Goal: Task Accomplishment & Management: Manage account settings

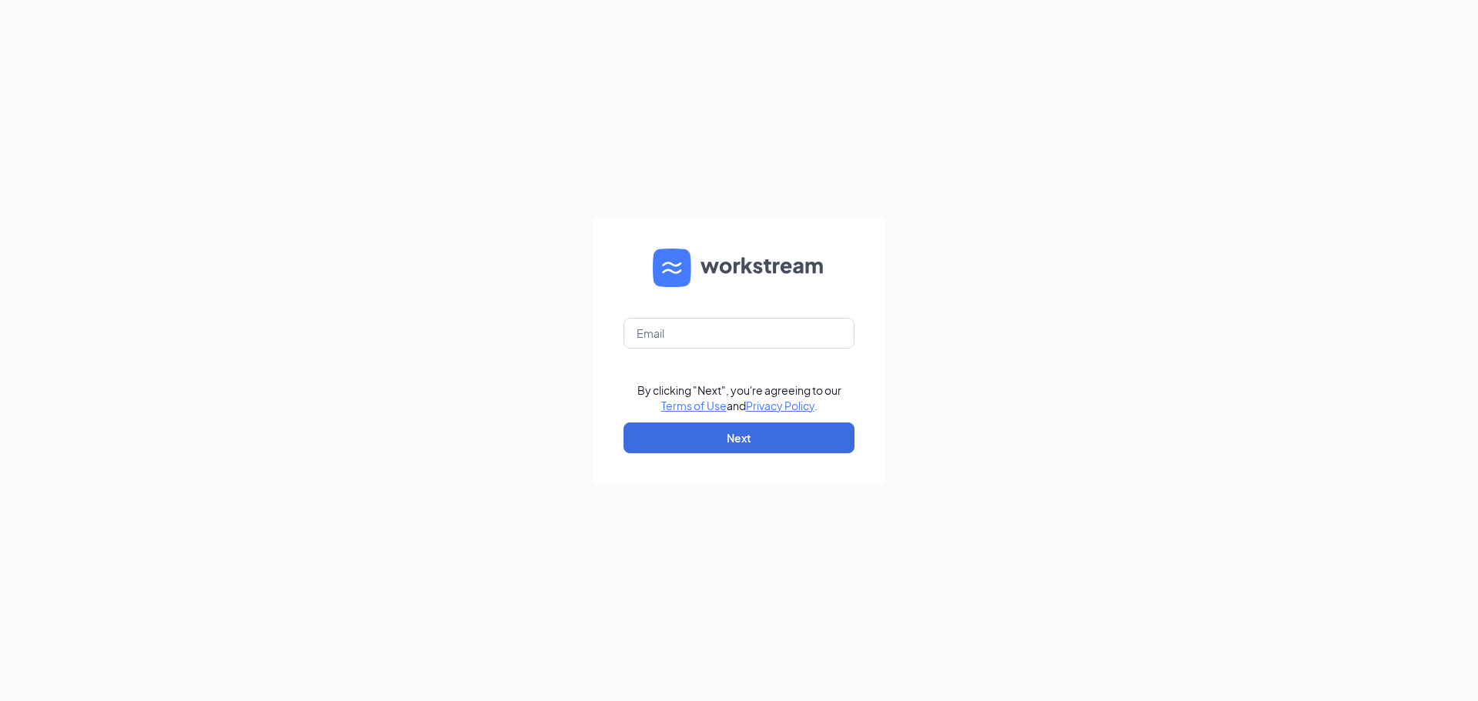
click at [660, 350] on form "By clicking "Next", you're agreeing to our Terms of Use and Privacy Policy . Ne…" at bounding box center [739, 351] width 292 height 266
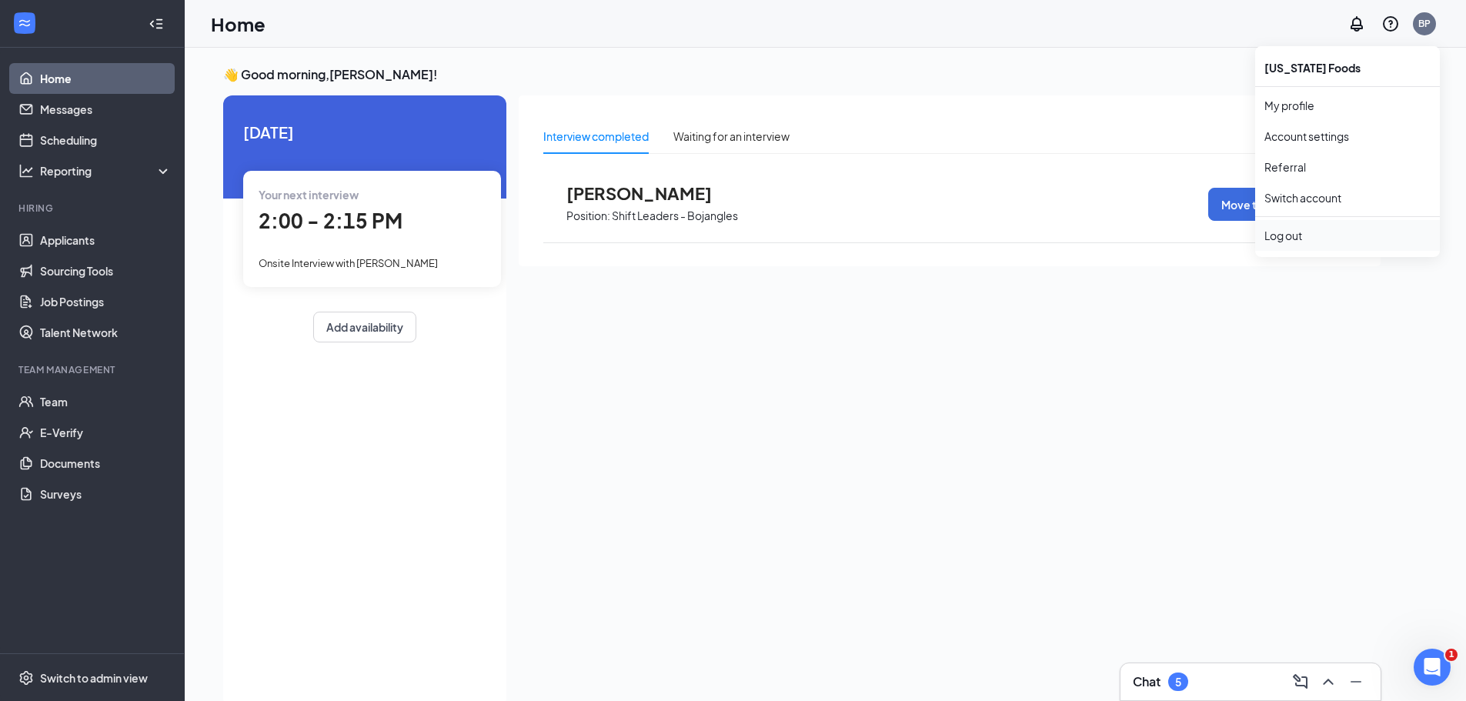
click at [1331, 247] on li "Log out" at bounding box center [1347, 235] width 185 height 31
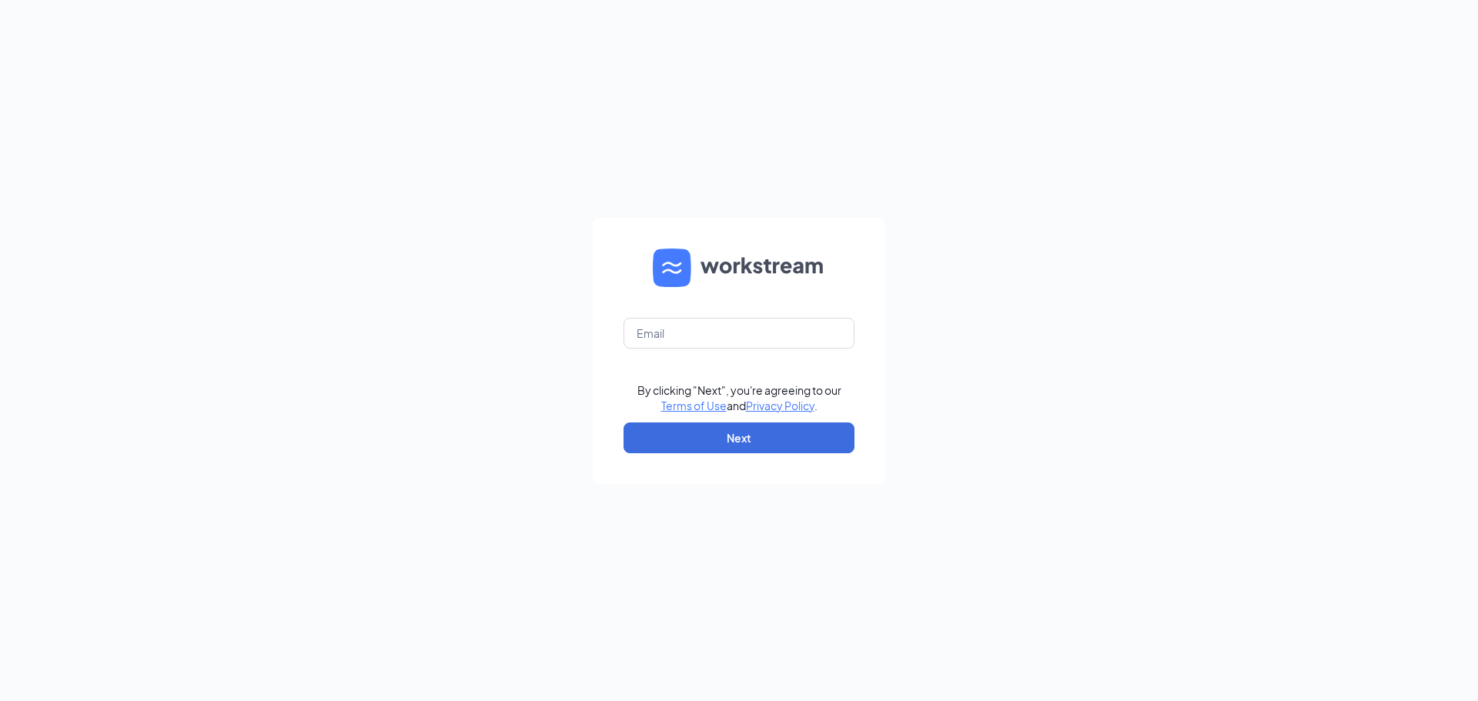
click at [758, 349] on form "By clicking "Next", you're agreeing to our Terms of Use and Privacy Policy . Ne…" at bounding box center [739, 351] width 292 height 266
click at [760, 337] on input "text" at bounding box center [738, 333] width 231 height 31
type input "[EMAIL_ADDRESS][DOMAIN_NAME]"
click at [743, 434] on button "Next" at bounding box center [738, 437] width 231 height 31
